Goal: Task Accomplishment & Management: Complete application form

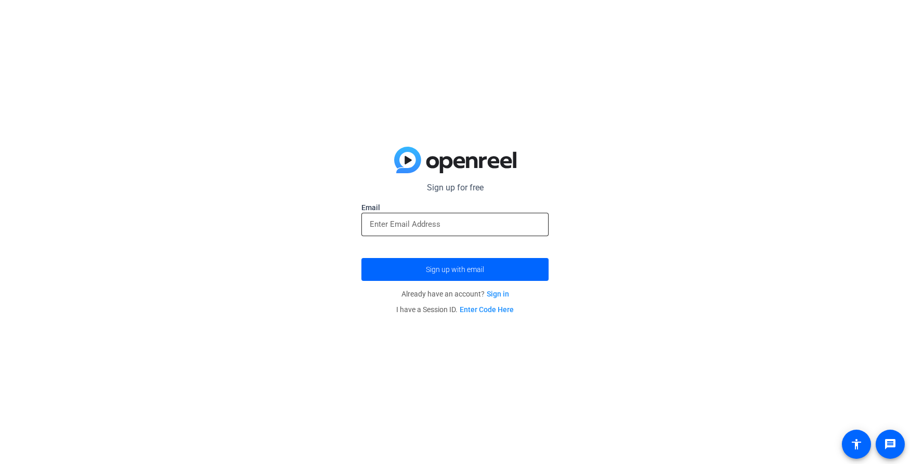
click at [470, 229] on input "email" at bounding box center [455, 224] width 170 height 12
type input "katie.lyon@furnishedfinder.com"
click at [362, 252] on form "Sign up for free katie.lyon@furnishedfinder.com Email katie.lyon@furnishedfinde…" at bounding box center [454, 230] width 187 height 99
click at [411, 277] on span "submit" at bounding box center [454, 269] width 187 height 25
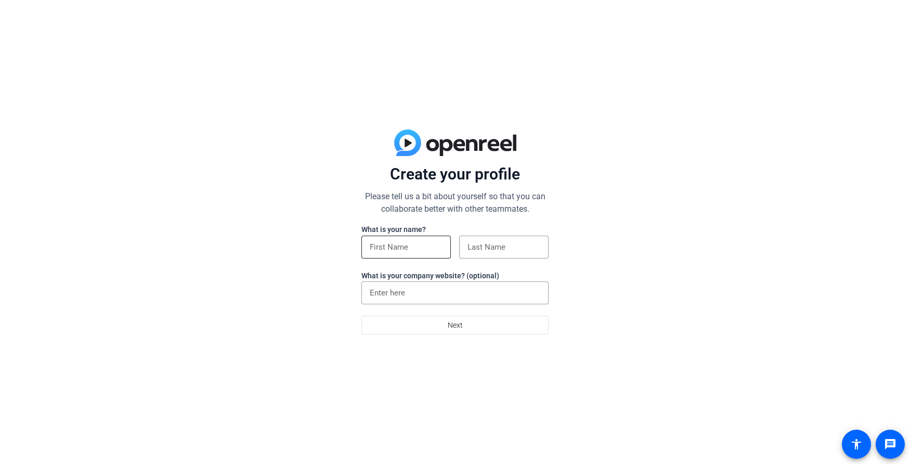
click at [401, 243] on input at bounding box center [406, 247] width 73 height 12
type input "[PERSON_NAME]"
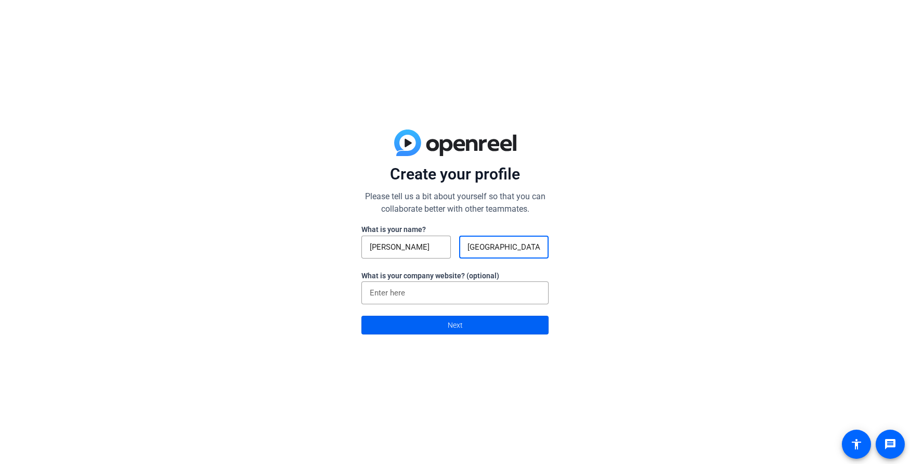
type input "[GEOGRAPHIC_DATA]"
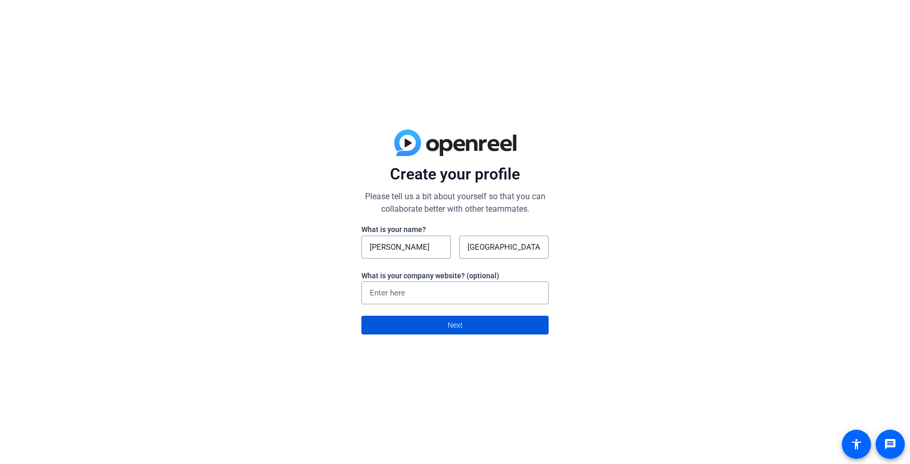
click at [390, 329] on span at bounding box center [455, 324] width 186 height 25
